Goal: Transaction & Acquisition: Purchase product/service

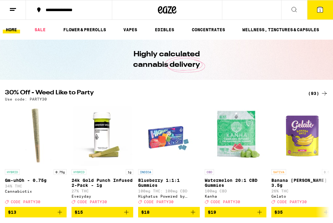
click at [320, 10] on span "1" at bounding box center [321, 10] width 2 height 4
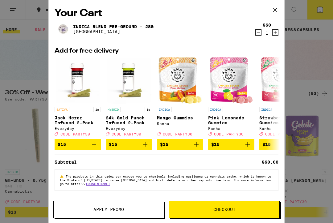
click at [205, 209] on span "Checkout" at bounding box center [225, 209] width 110 height 4
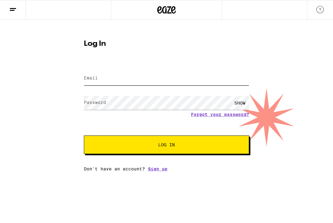
click at [175, 78] on input "Email" at bounding box center [167, 78] width 166 height 14
click at [174, 68] on form "Email Email Password Password SHOW Forgot your password? Log In" at bounding box center [167, 108] width 166 height 91
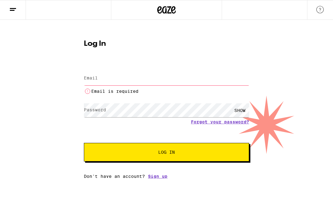
click at [162, 75] on input "Email" at bounding box center [167, 78] width 166 height 14
type input "[EMAIL_ADDRESS][DOMAIN_NAME]"
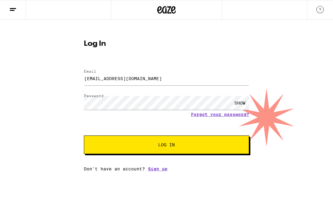
click at [241, 106] on div "SHOW" at bounding box center [240, 103] width 19 height 14
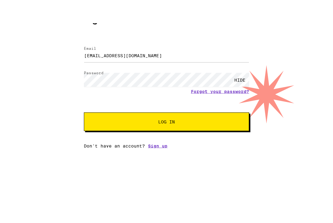
click at [303, 20] on div "Log In Email Email [EMAIL_ADDRESS][DOMAIN_NAME] Password Password HIDE Forgot y…" at bounding box center [166, 95] width 333 height 151
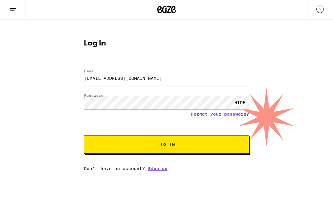
click at [178, 146] on span "Log In" at bounding box center [166, 144] width 115 height 4
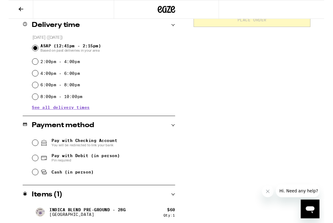
scroll to position [159, 0]
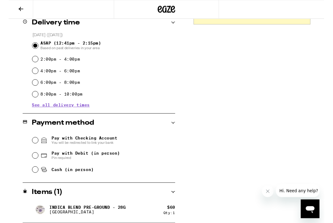
click at [31, 165] on input "Pay with Debit (in person) Pin required" at bounding box center [28, 164] width 6 height 6
radio input "true"
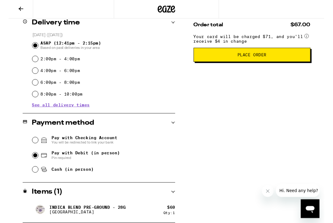
click at [264, 60] on span "Place Order" at bounding box center [257, 58] width 31 height 4
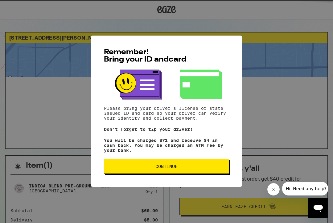
scroll to position [0, 0]
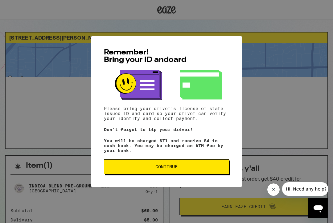
click at [197, 169] on span "Continue" at bounding box center [166, 166] width 115 height 4
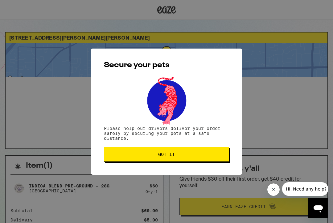
click at [191, 152] on button "Got it" at bounding box center [166, 154] width 125 height 15
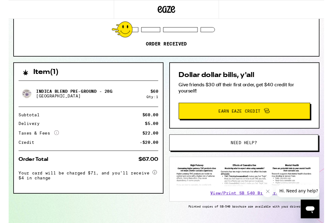
scroll to position [107, 0]
